Goal: Browse casually

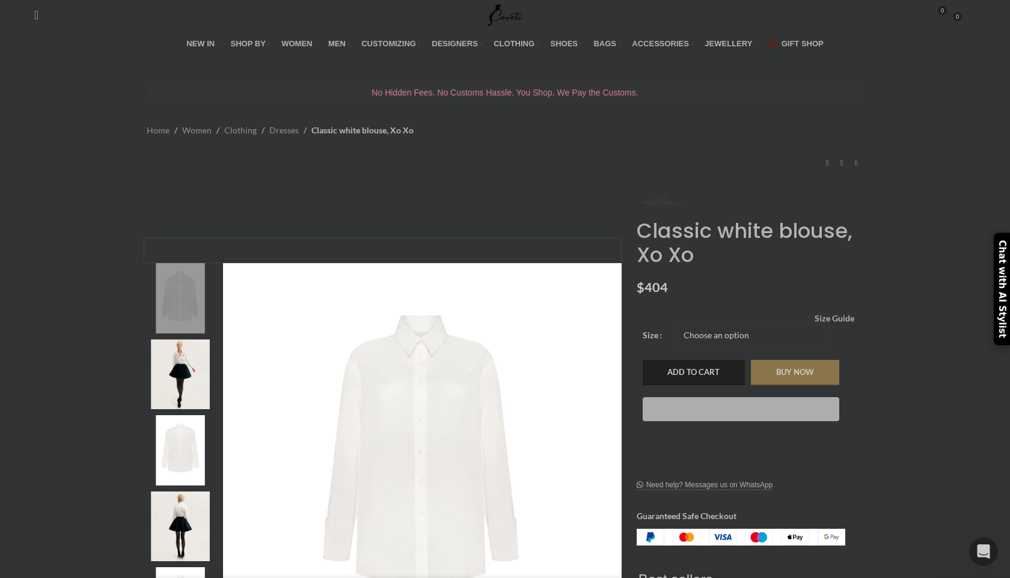
click at [174, 370] on img "2 / 7" at bounding box center [180, 375] width 73 height 70
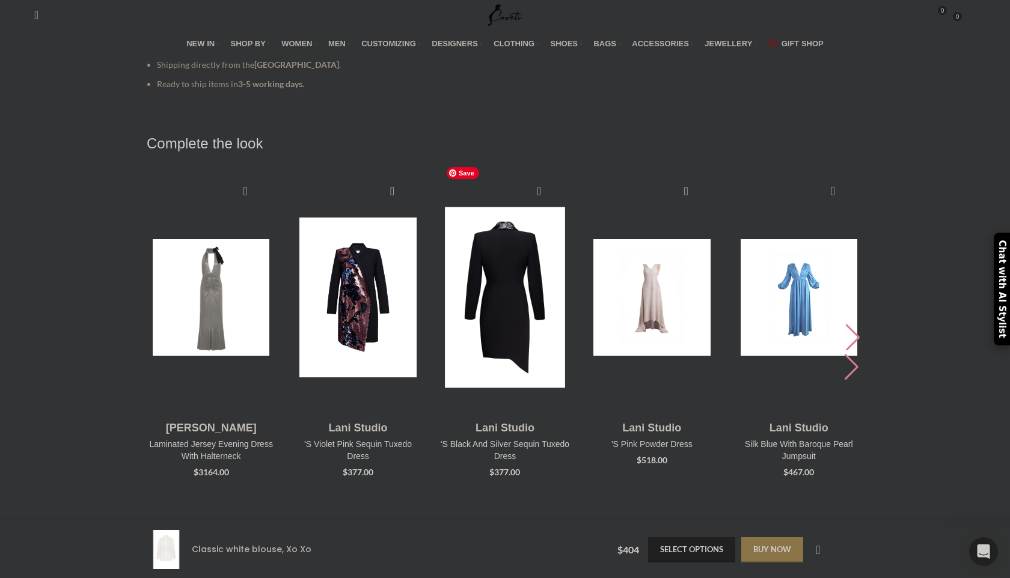
scroll to position [1642, 0]
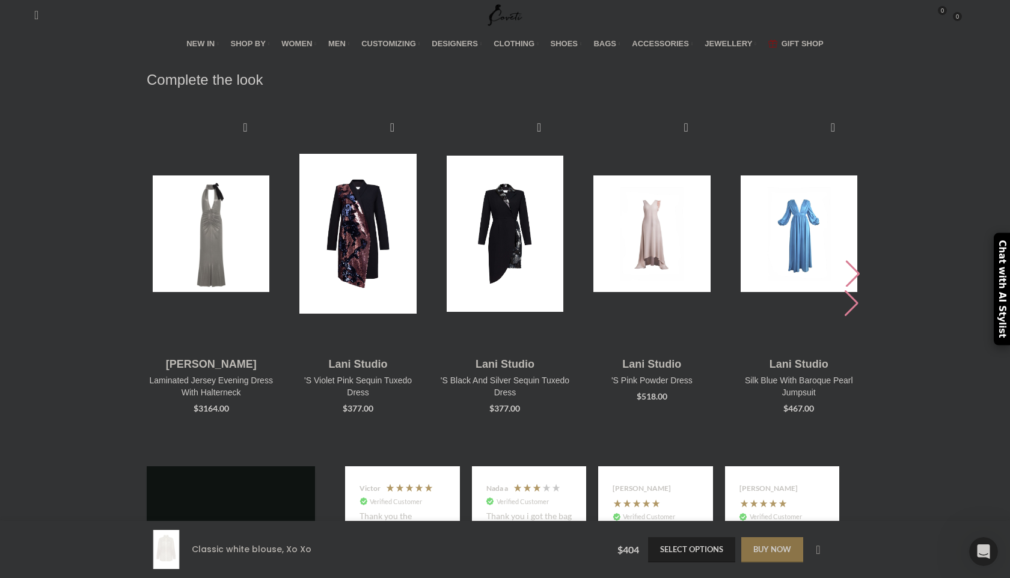
click at [733, 260] on div "Next slide" at bounding box center [852, 273] width 16 height 26
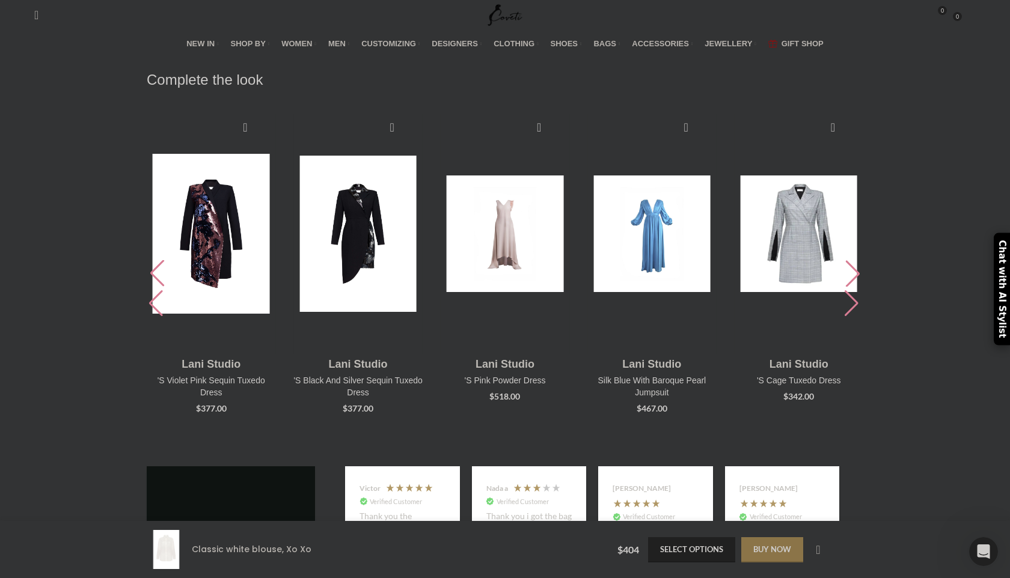
click at [733, 260] on div "Next slide" at bounding box center [852, 273] width 16 height 26
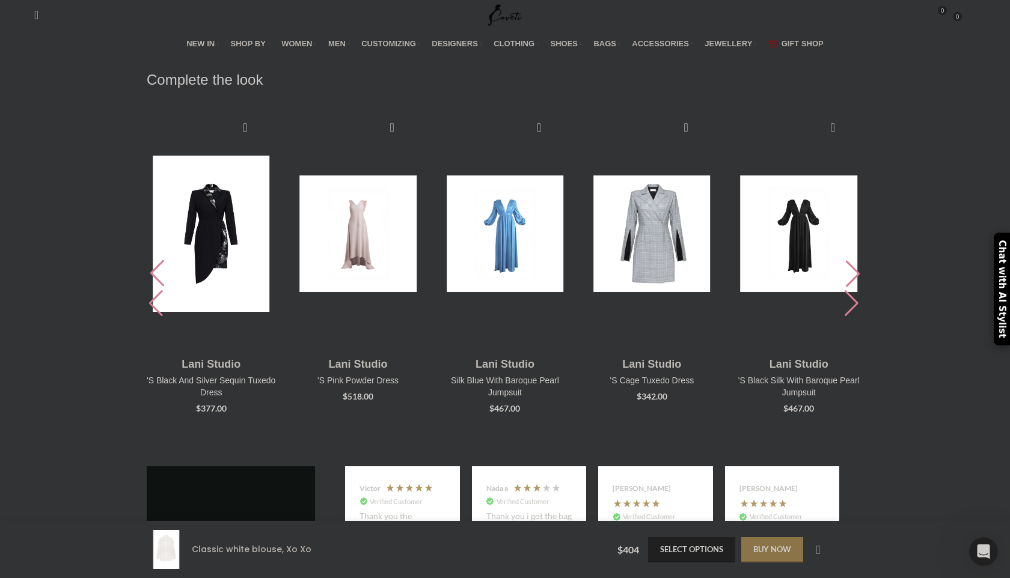
click at [733, 260] on div "Next slide" at bounding box center [852, 273] width 16 height 26
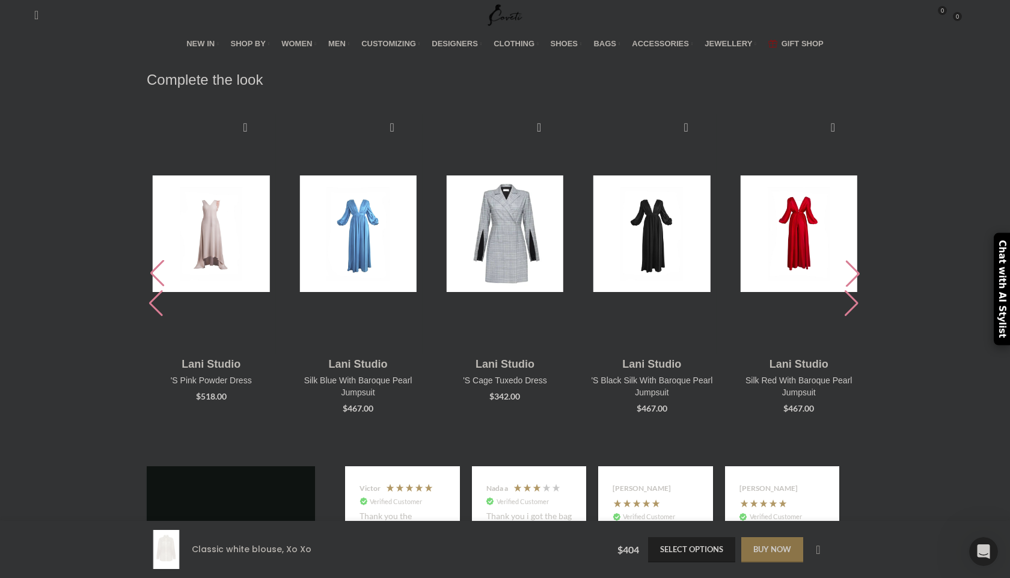
click at [733, 260] on div "Next slide" at bounding box center [852, 273] width 16 height 26
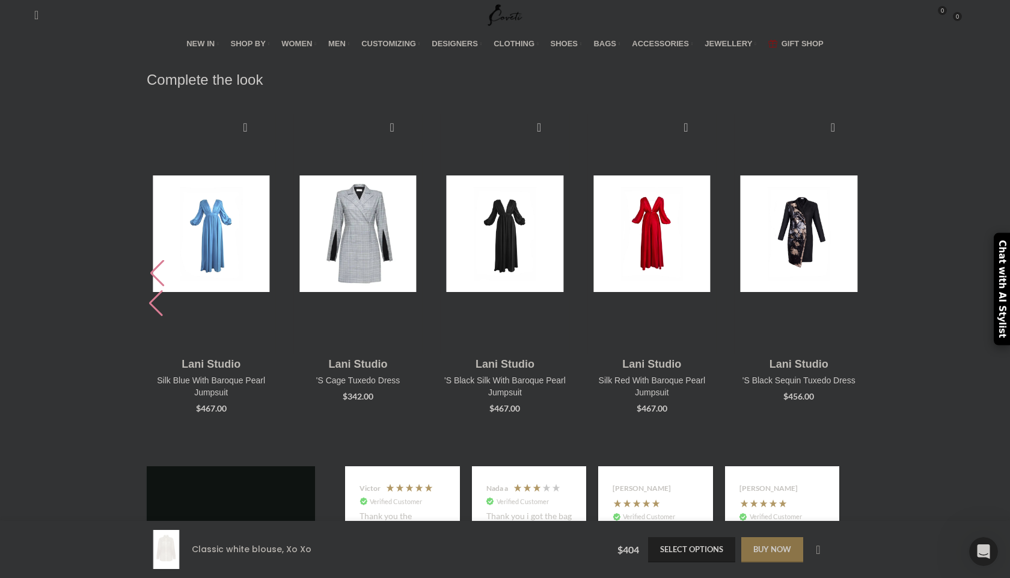
click at [733, 354] on img "9 / 9" at bounding box center [798, 474] width 129 height 240
